Goal: Transaction & Acquisition: Purchase product/service

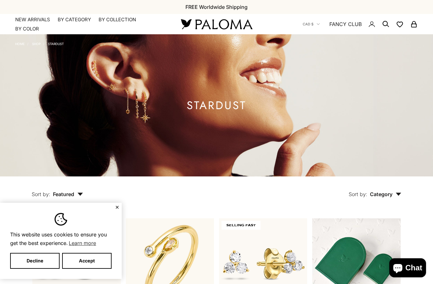
click at [88, 259] on button "Accept" at bounding box center [86, 260] width 49 height 16
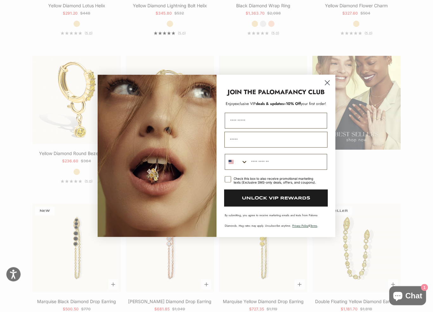
scroll to position [768, 0]
click at [332, 84] on circle "Close dialog" at bounding box center [327, 83] width 10 height 10
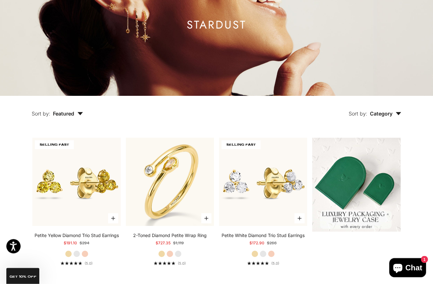
scroll to position [0, 0]
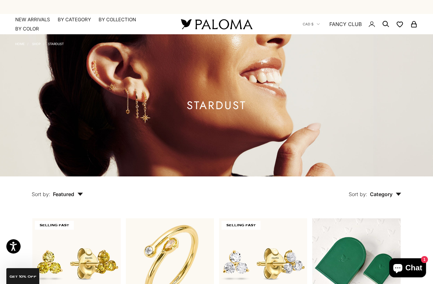
click at [71, 22] on summary "By Category" at bounding box center [74, 19] width 33 height 6
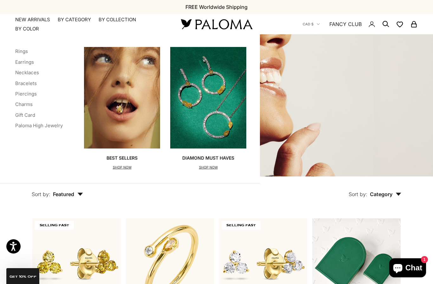
click at [24, 103] on link "Charms" at bounding box center [23, 104] width 17 height 6
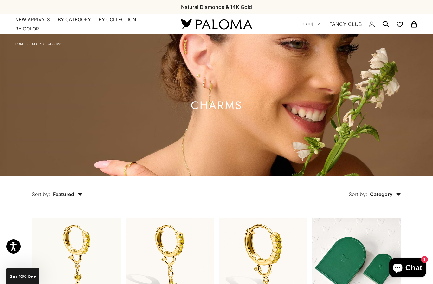
click at [73, 21] on summary "By Category" at bounding box center [74, 19] width 33 height 6
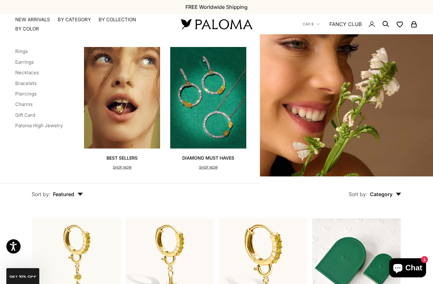
click at [24, 62] on link "Earrings" at bounding box center [24, 62] width 19 height 6
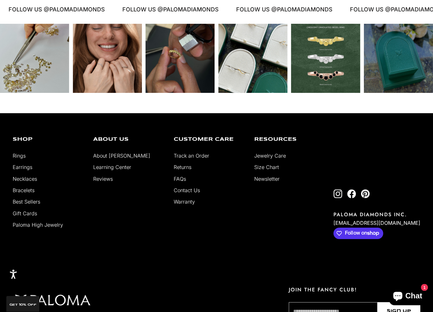
scroll to position [1465, 0]
